Goal: Obtain resource: Download file/media

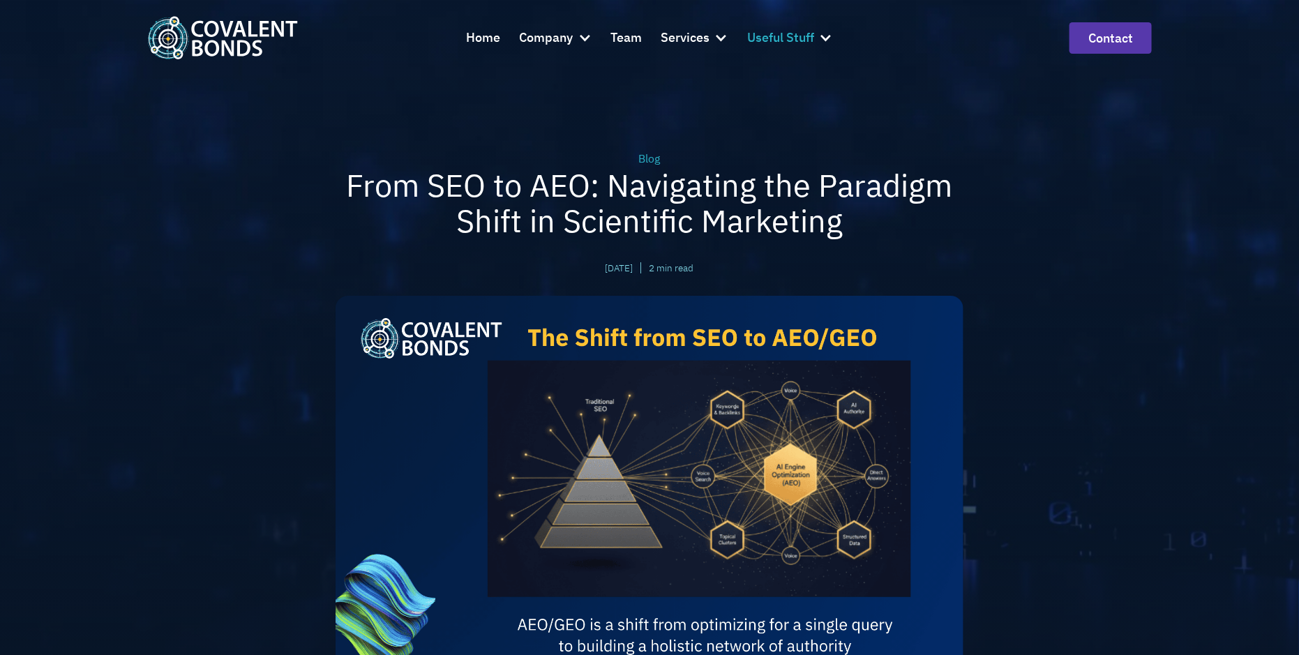
click at [802, 38] on div "Useful Stuff" at bounding box center [780, 38] width 67 height 20
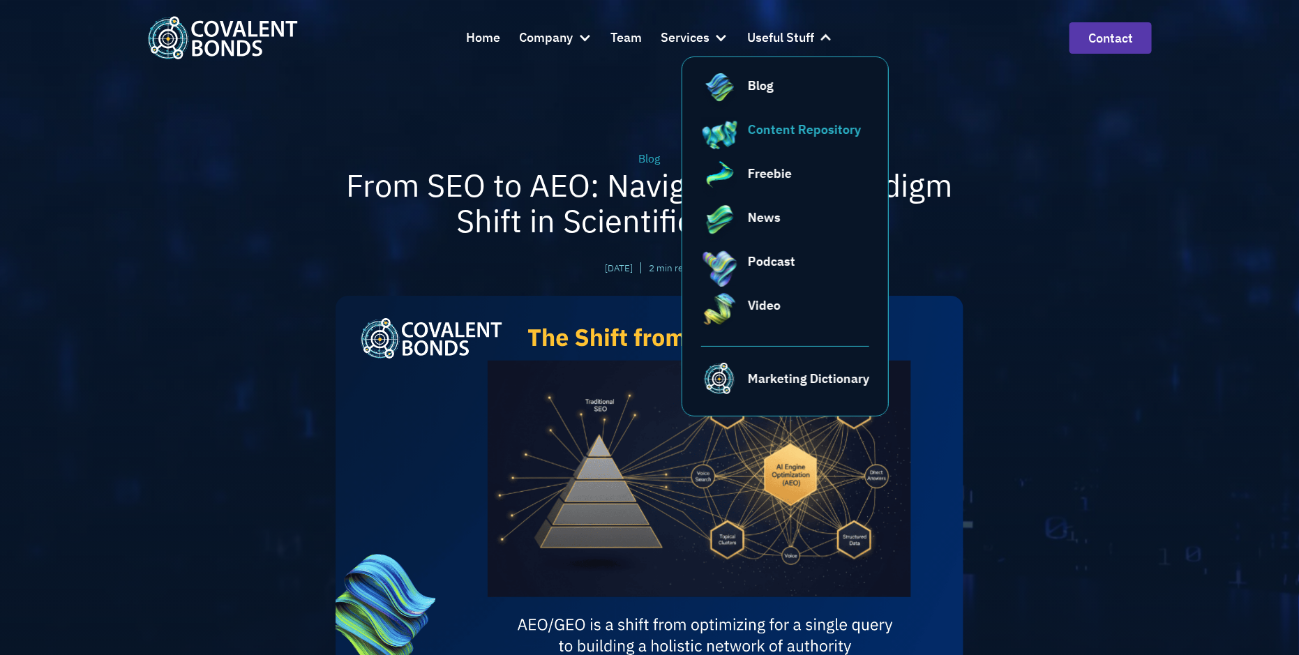
click at [797, 134] on div "Content Repository" at bounding box center [804, 129] width 113 height 19
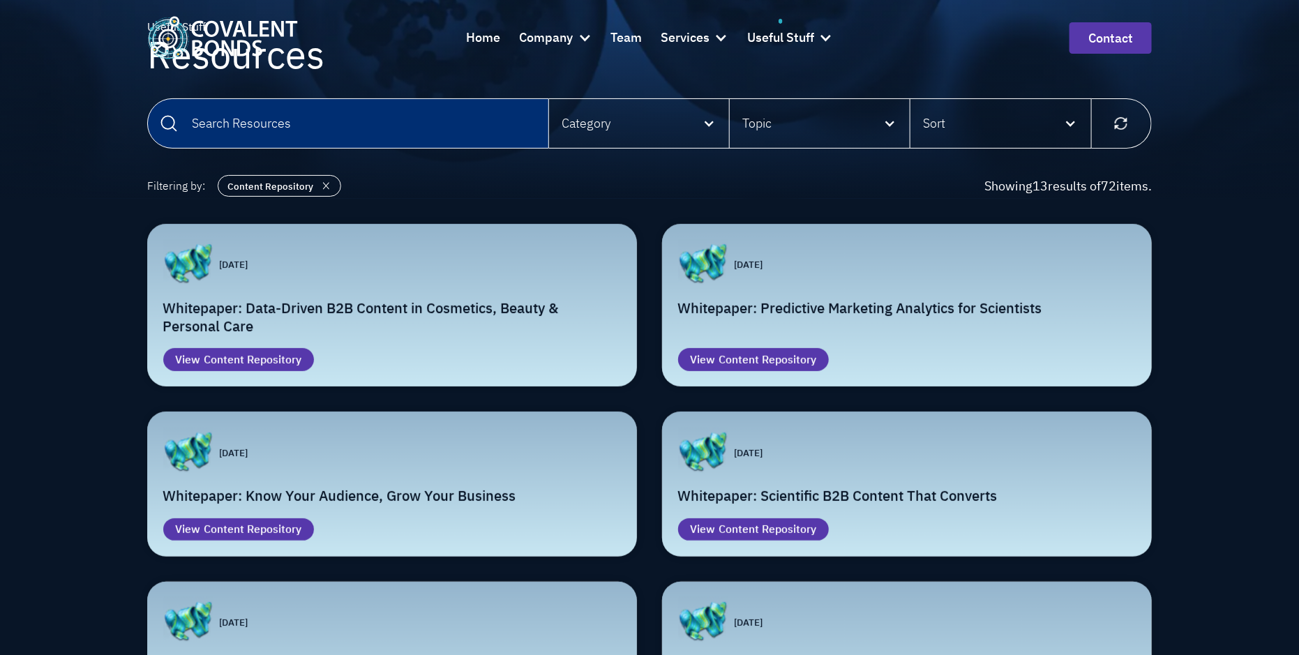
scroll to position [158, 0]
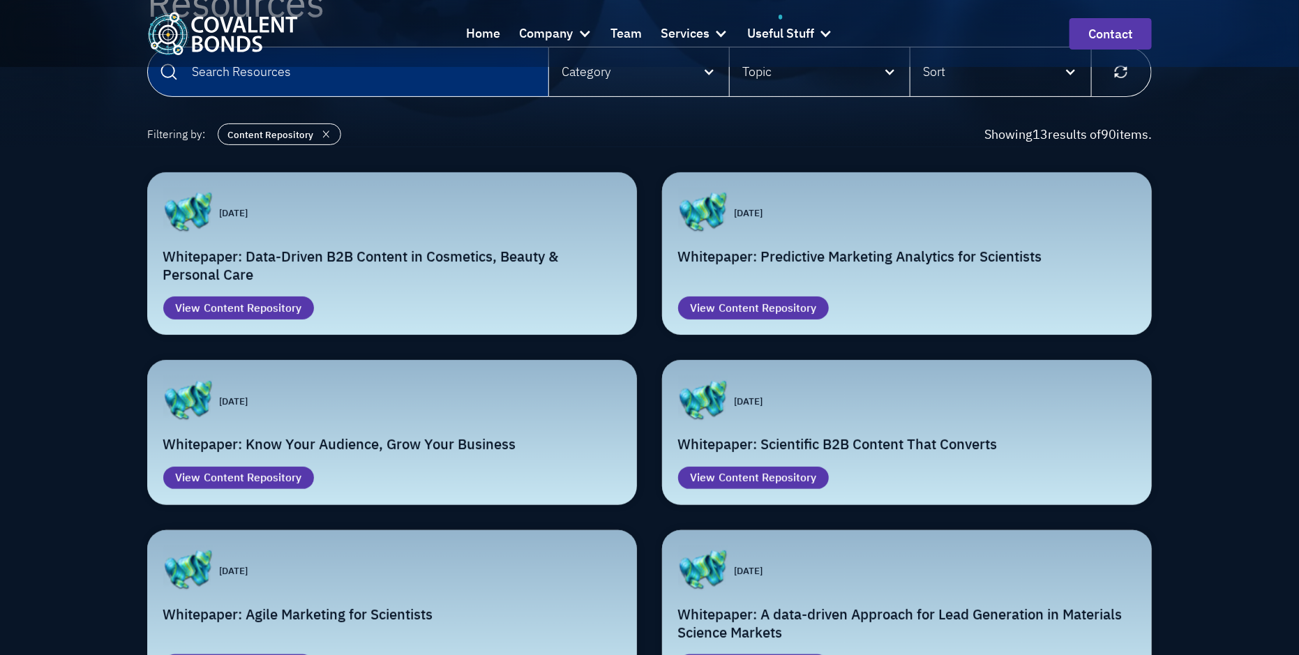
click at [477, 251] on h2 "Whitepaper: Data-Driven B2B Content in Cosmetics, Beauty & Personal Care" at bounding box center [392, 266] width 458 height 37
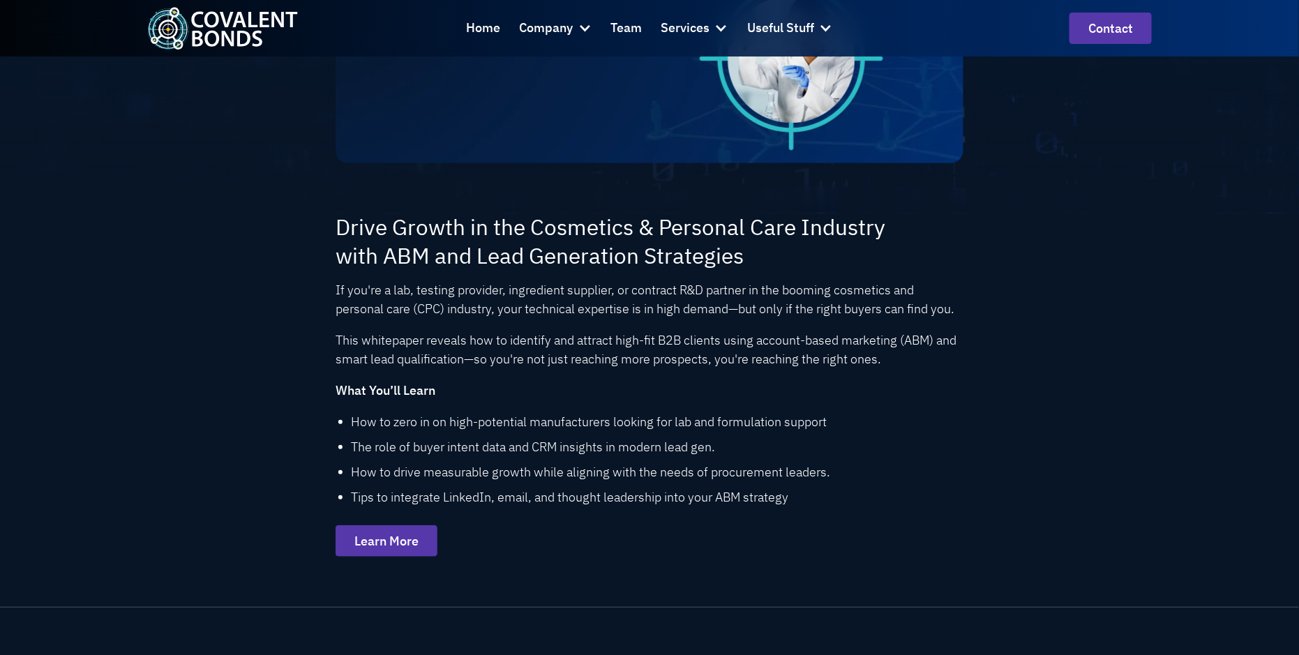
scroll to position [337, 0]
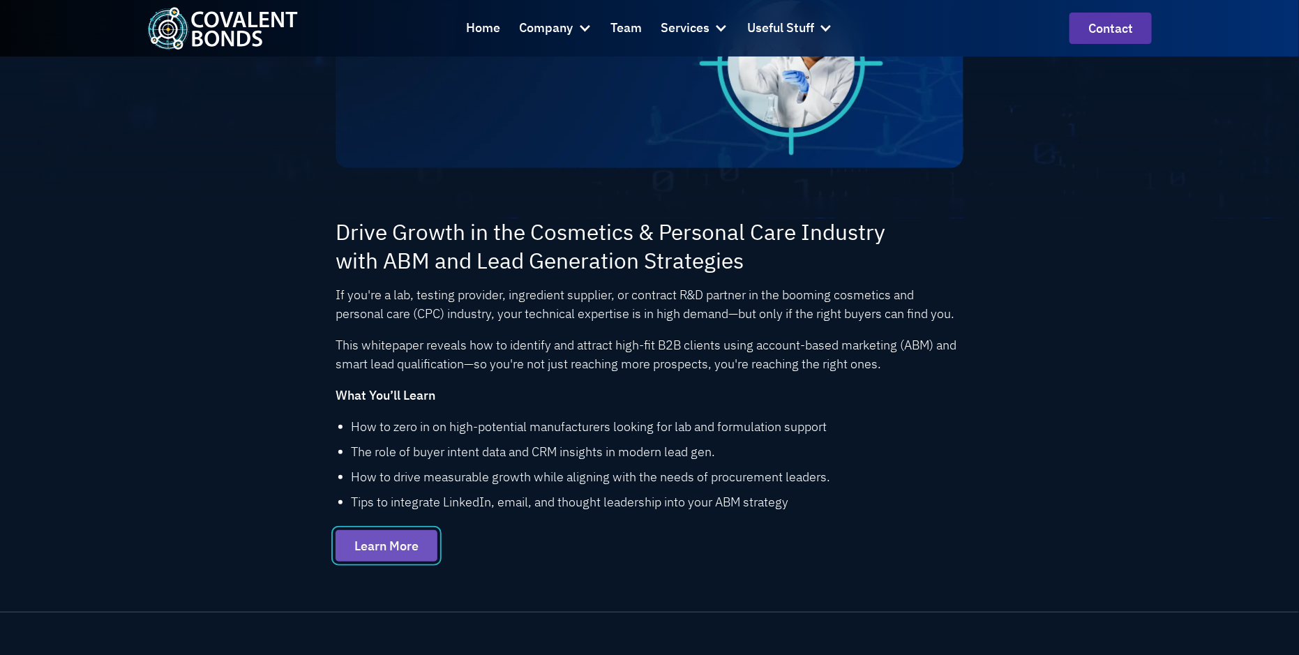
click at [407, 546] on link "Learn More" at bounding box center [387, 545] width 102 height 31
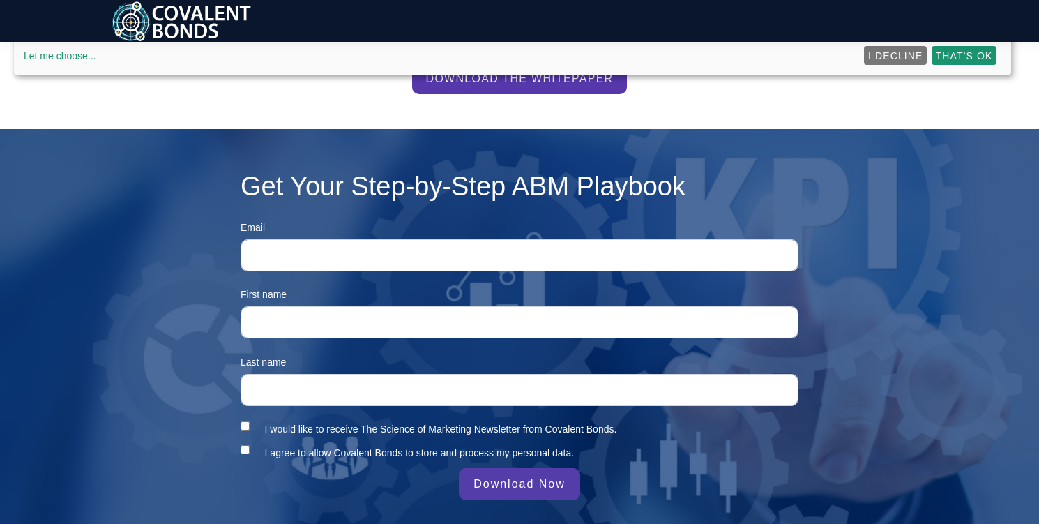
scroll to position [616, 0]
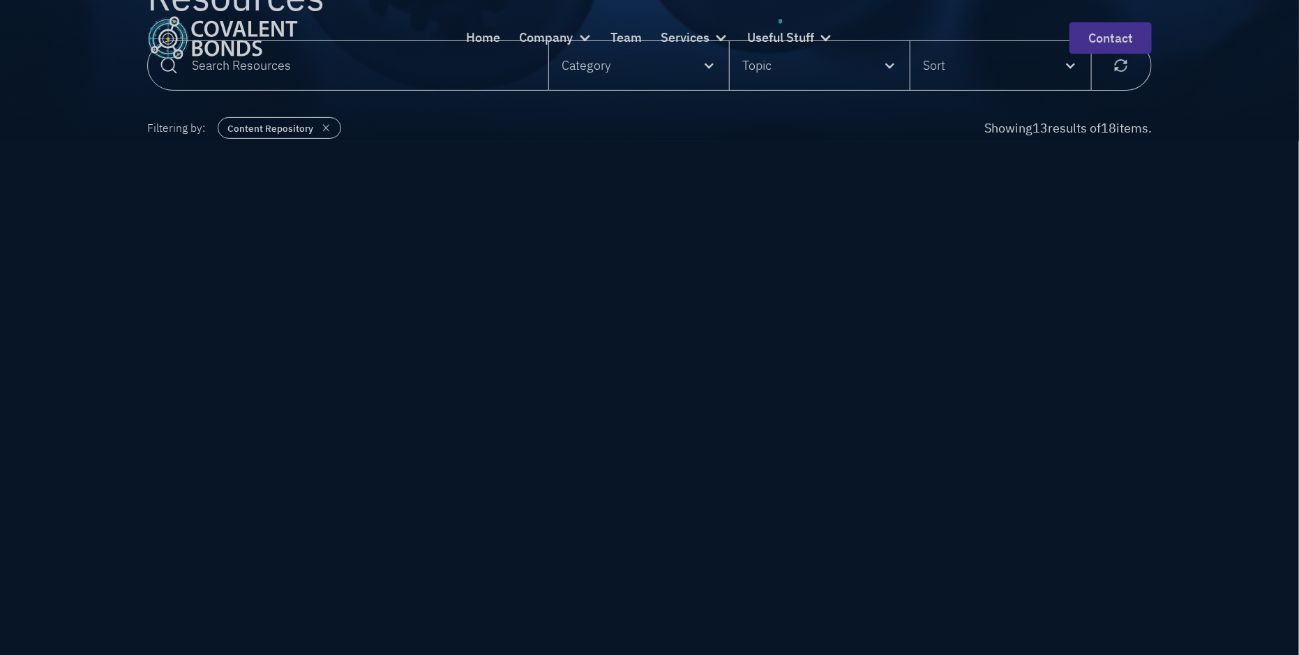
scroll to position [165, 0]
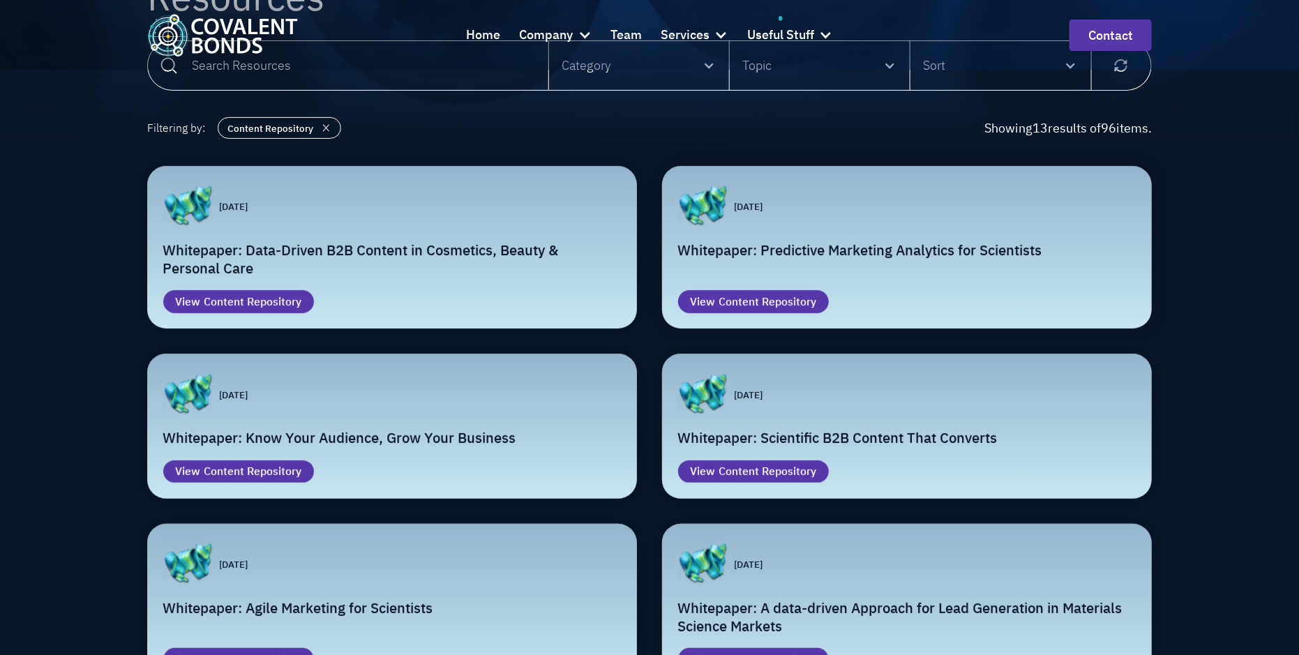
click at [951, 246] on h2 "Whitepaper: Predictive Marketing Analytics for Scientists" at bounding box center [907, 250] width 458 height 18
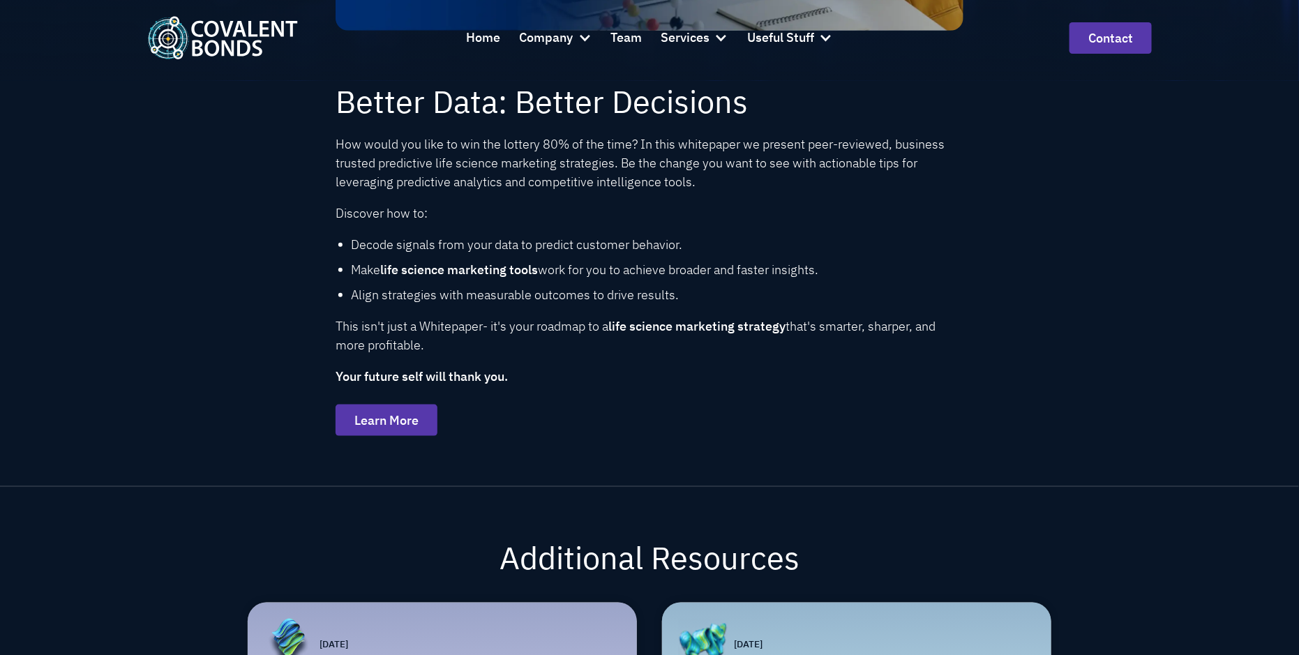
scroll to position [587, 0]
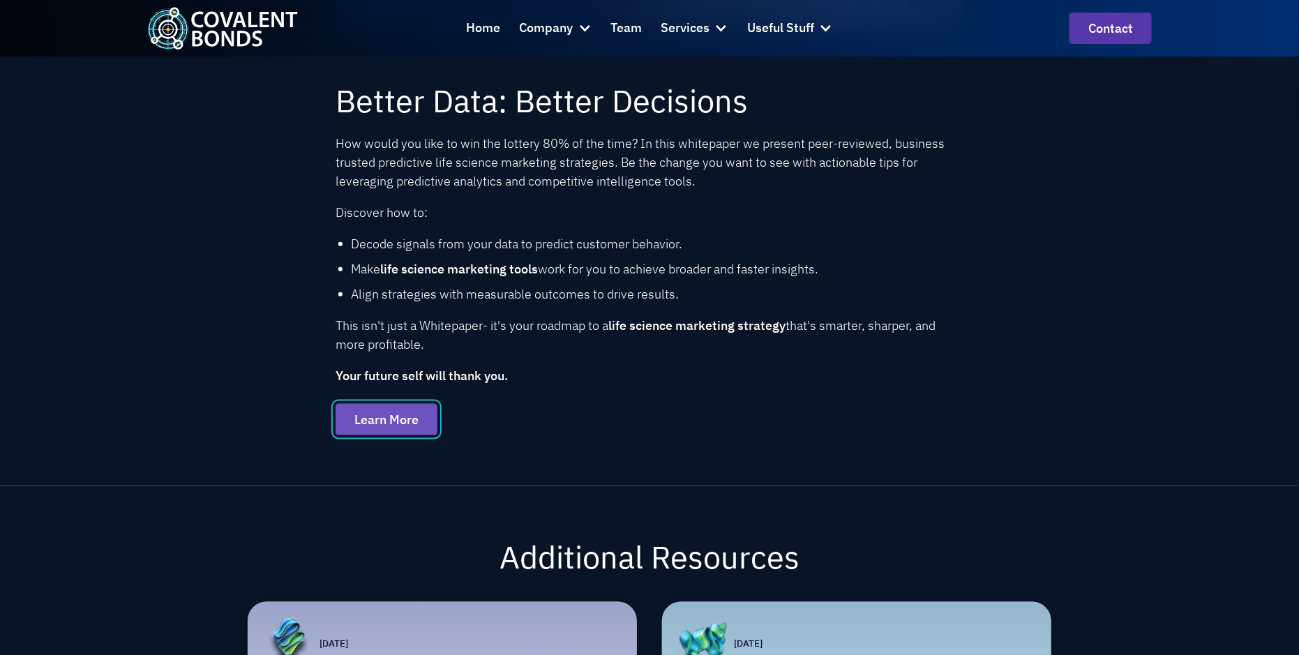
click at [383, 419] on link "Learn More" at bounding box center [387, 419] width 102 height 31
